Goal: Navigation & Orientation: Find specific page/section

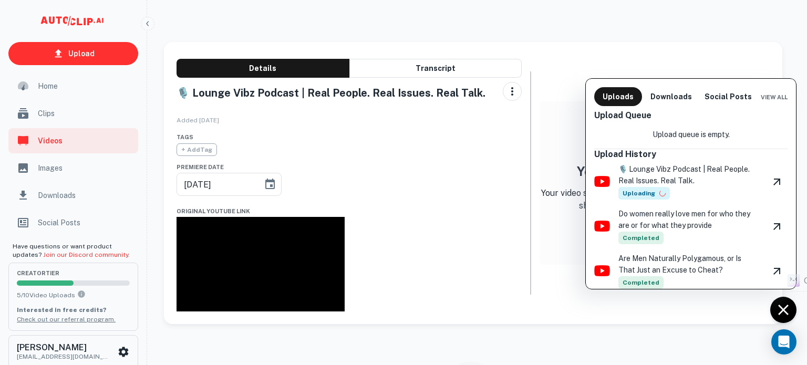
click at [658, 29] on div at bounding box center [403, 182] width 807 height 365
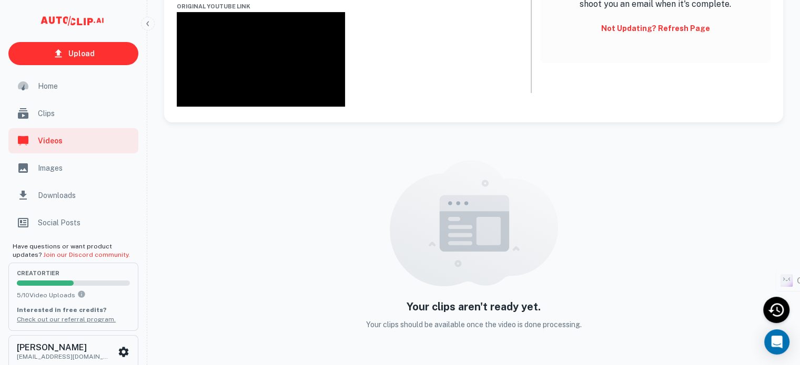
scroll to position [234, 0]
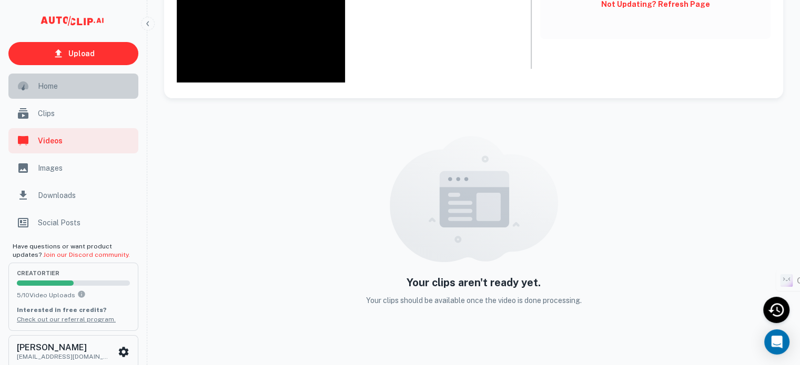
click at [40, 86] on span "Home" at bounding box center [85, 86] width 94 height 12
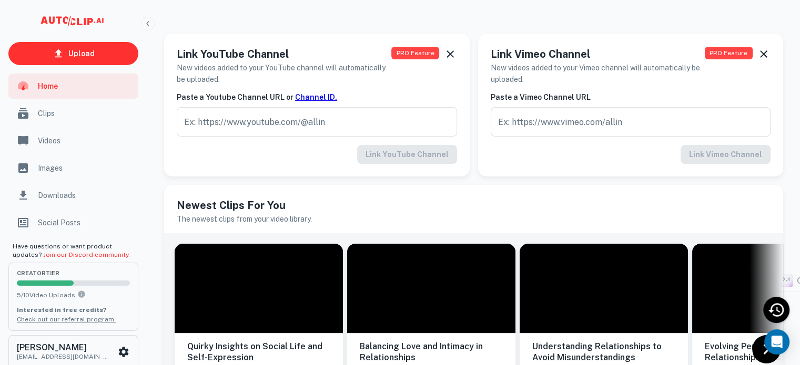
click at [42, 118] on span "Clips" at bounding box center [85, 114] width 94 height 12
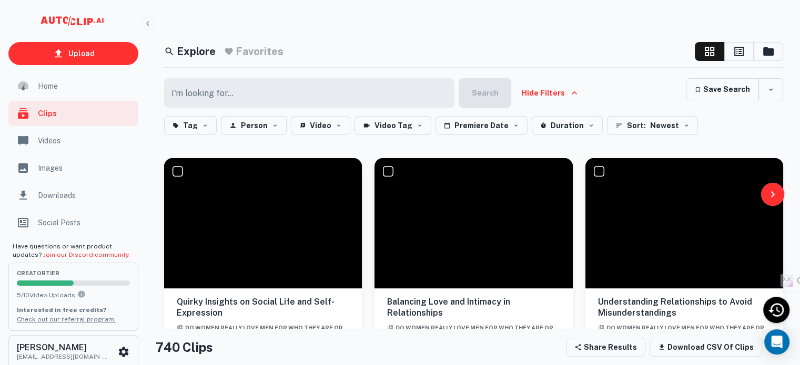
scroll to position [11, 0]
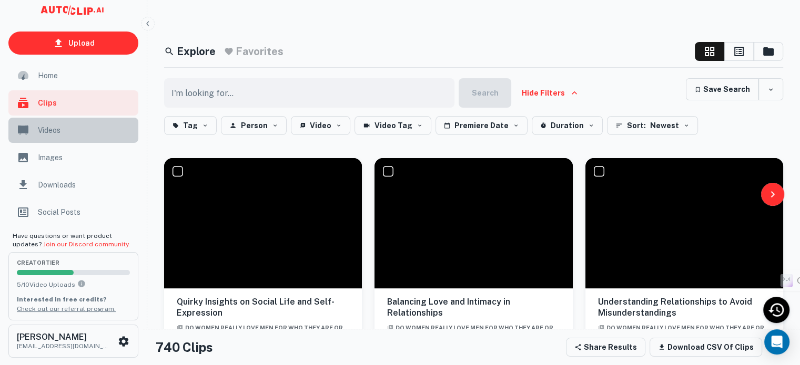
click at [49, 125] on span "Videos" at bounding box center [85, 131] width 94 height 12
